Goal: Information Seeking & Learning: Learn about a topic

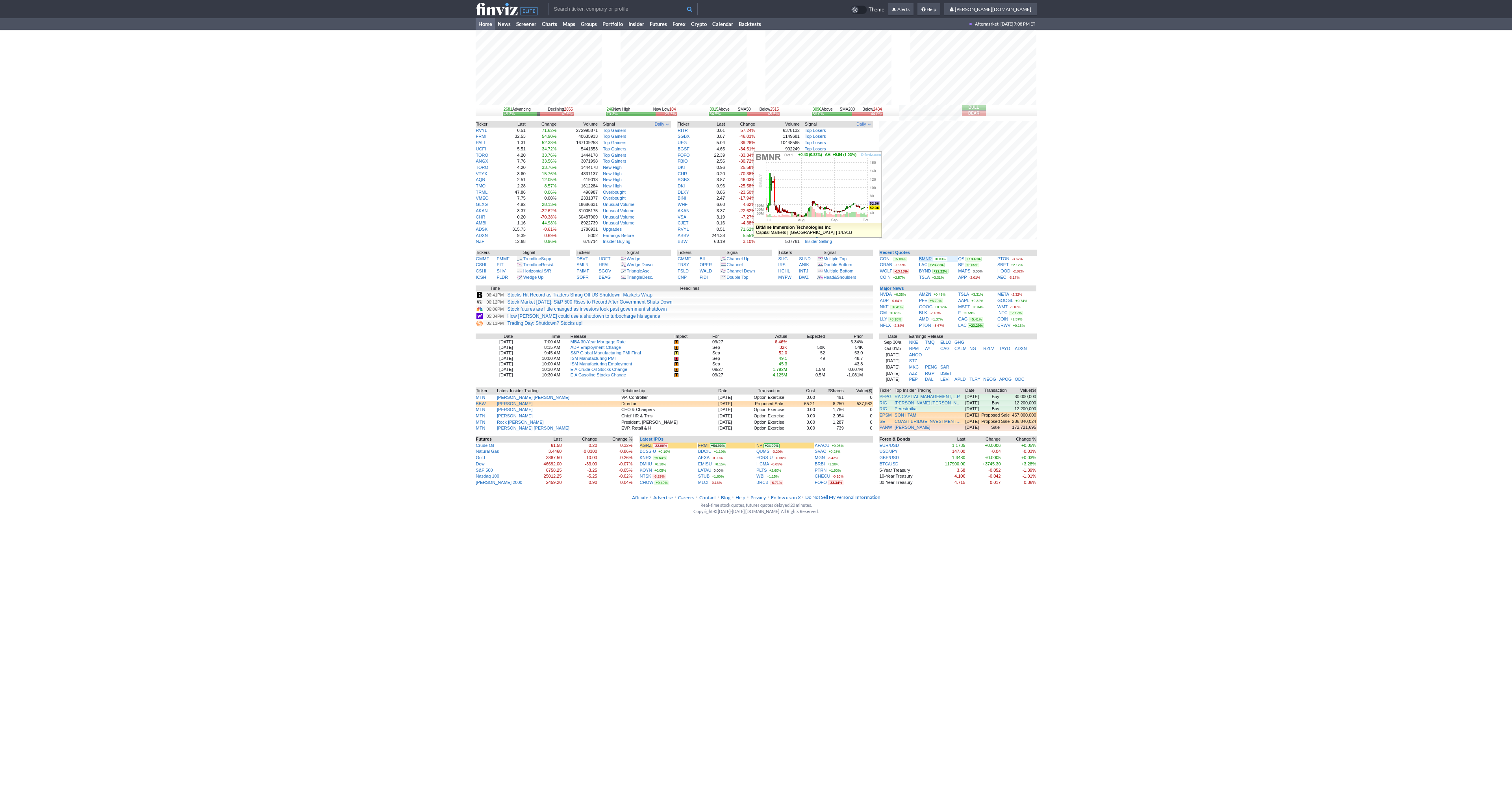
click at [923, 260] on link "BMNR" at bounding box center [925, 258] width 12 height 5
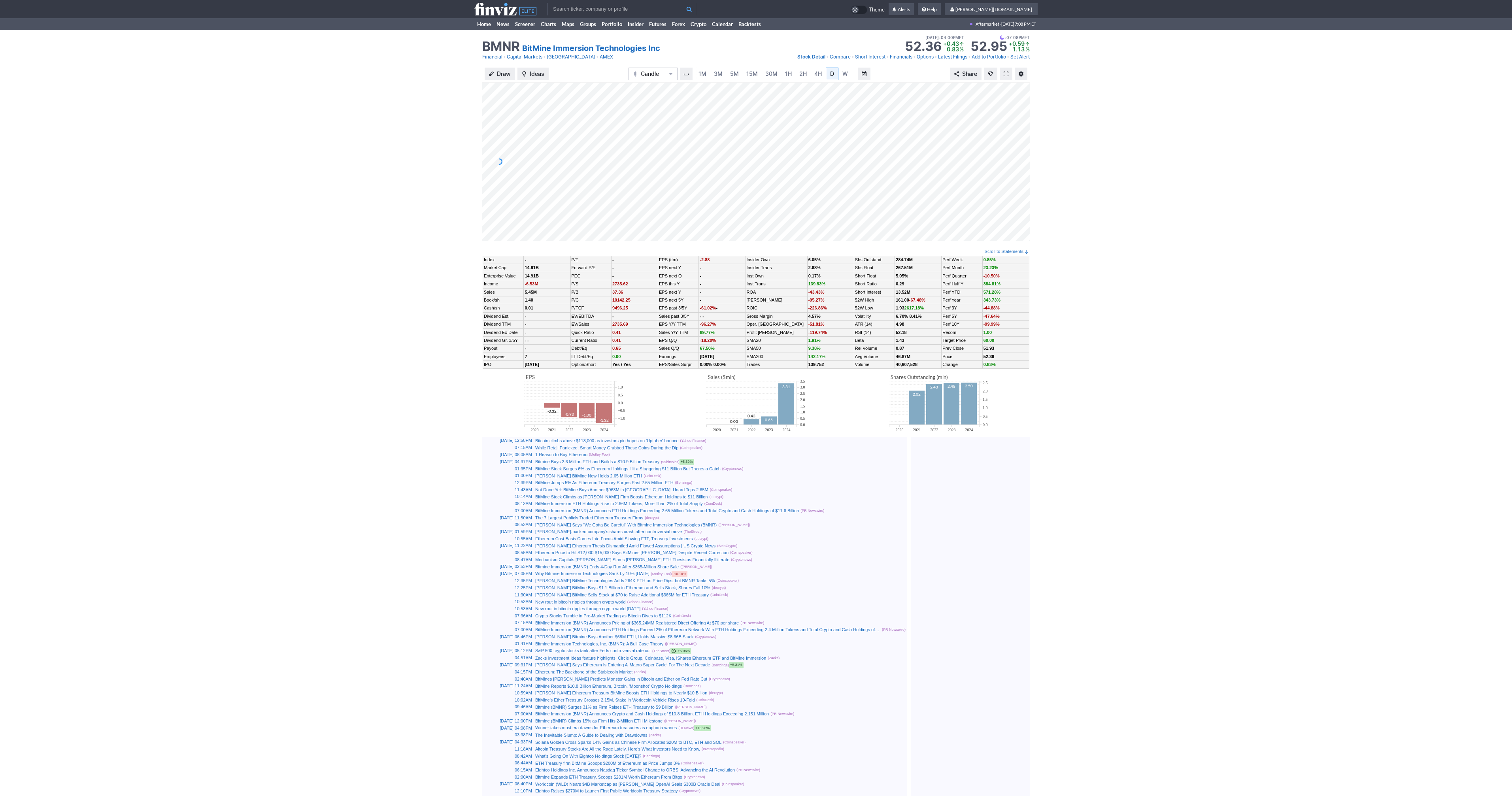
scroll to position [0, 8]
click at [1005, 73] on span at bounding box center [1006, 74] width 5 height 7
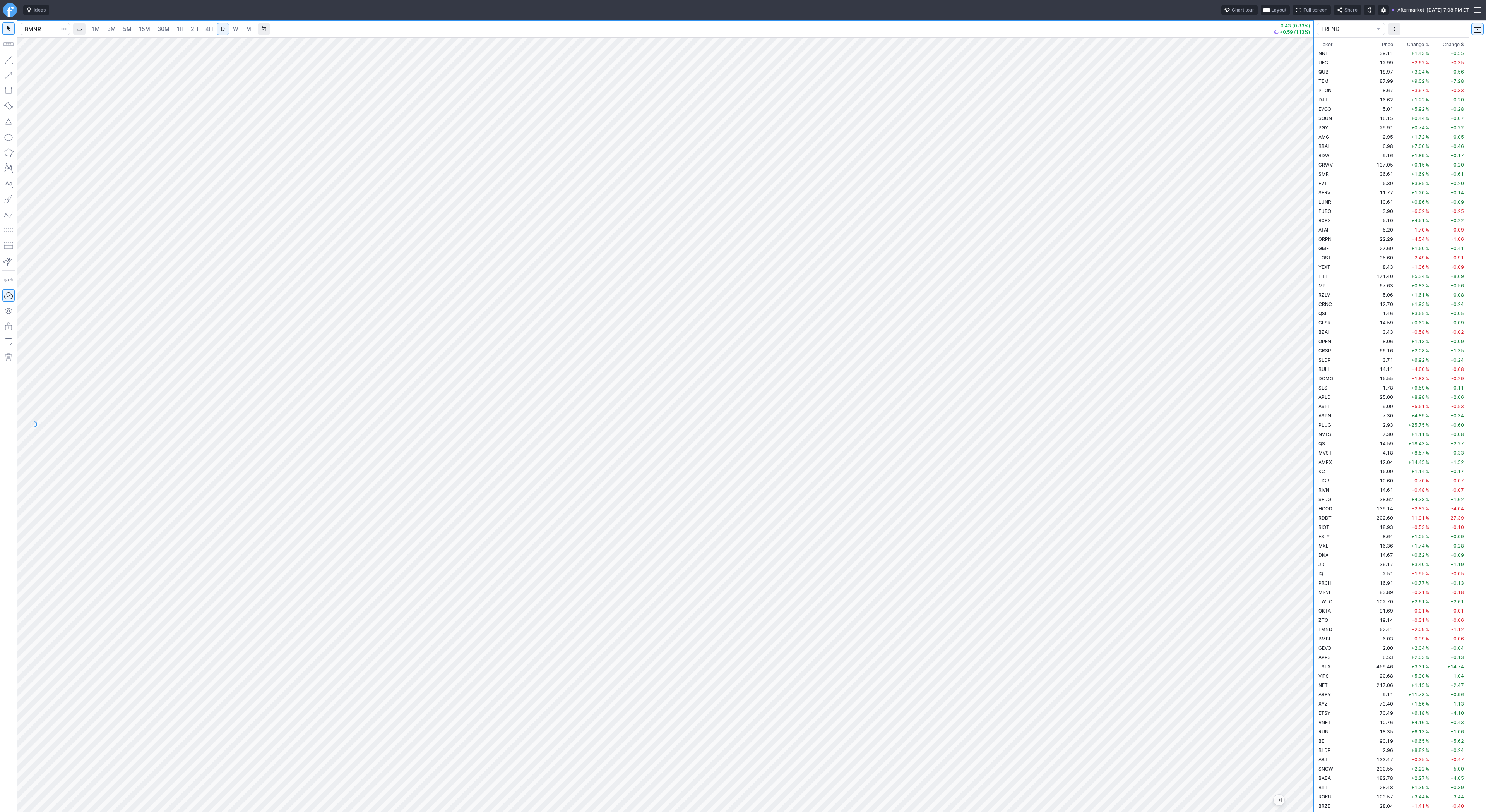
click at [116, 29] on link "3M" at bounding box center [112, 28] width 15 height 12
click at [148, 27] on span "15M" at bounding box center [145, 28] width 11 height 7
click at [210, 26] on span "4H" at bounding box center [209, 28] width 8 height 7
click at [44, 26] on input "Search" at bounding box center [45, 28] width 50 height 12
type input "eth"
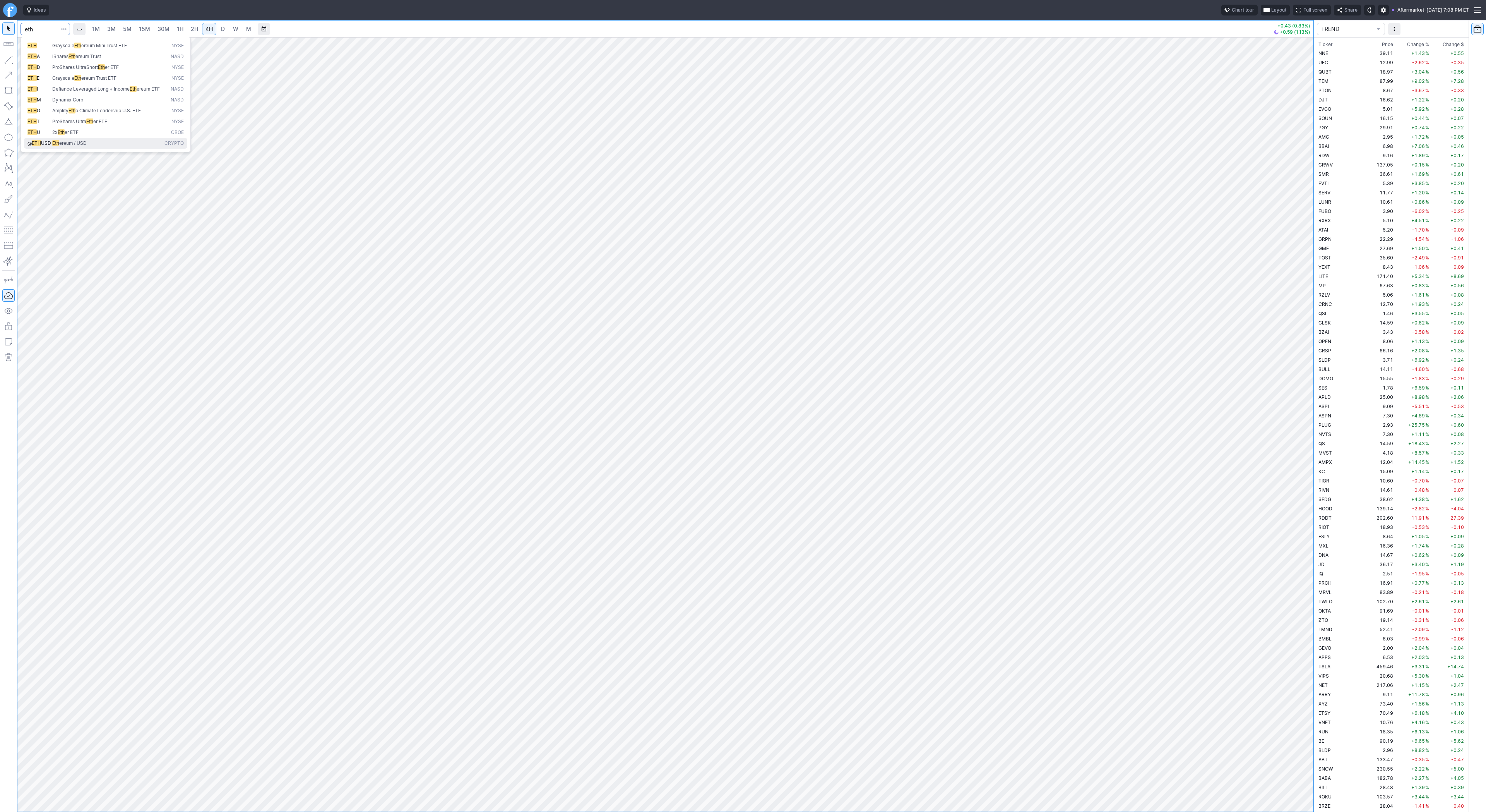
click at [77, 144] on button "@ ETH USD Eth ereum / USD Crypto" at bounding box center [106, 144] width 163 height 11
click at [217, 24] on link "D" at bounding box center [222, 28] width 12 height 12
drag, startPoint x: 1307, startPoint y: 201, endPoint x: 1316, endPoint y: 330, distance: 129.3
click at [1336, 348] on div "1M 3M 5M 15M 30M 1H 2H 4H D W M +189.13 (4.58%) TREND Ticker Price Chg.% Change…" at bounding box center [743, 415] width 1486 height 791
